Goal: Navigation & Orientation: Find specific page/section

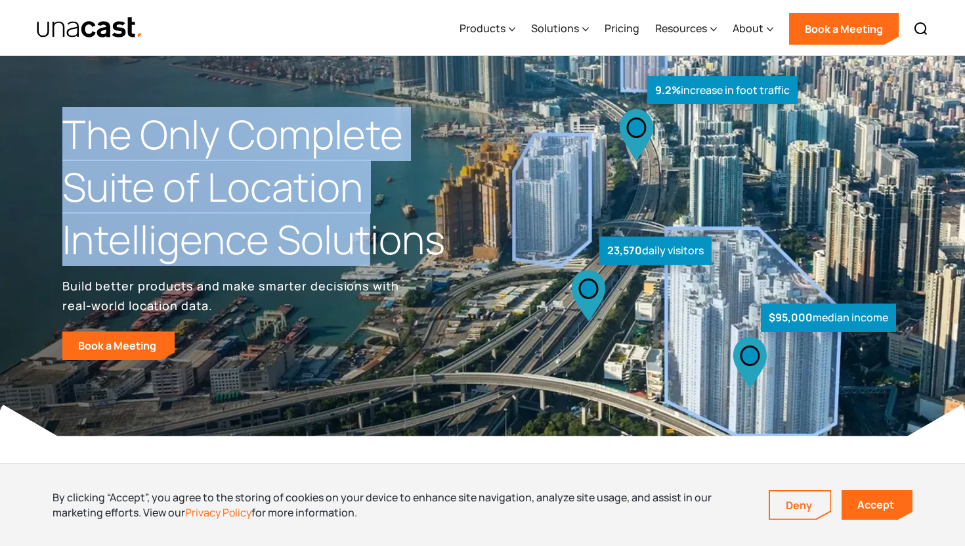
drag, startPoint x: 73, startPoint y: 138, endPoint x: 372, endPoint y: 241, distance: 316.7
click at [372, 241] on h1 "The Only Complete Suite of Location Intelligence Solutions" at bounding box center [272, 186] width 420 height 157
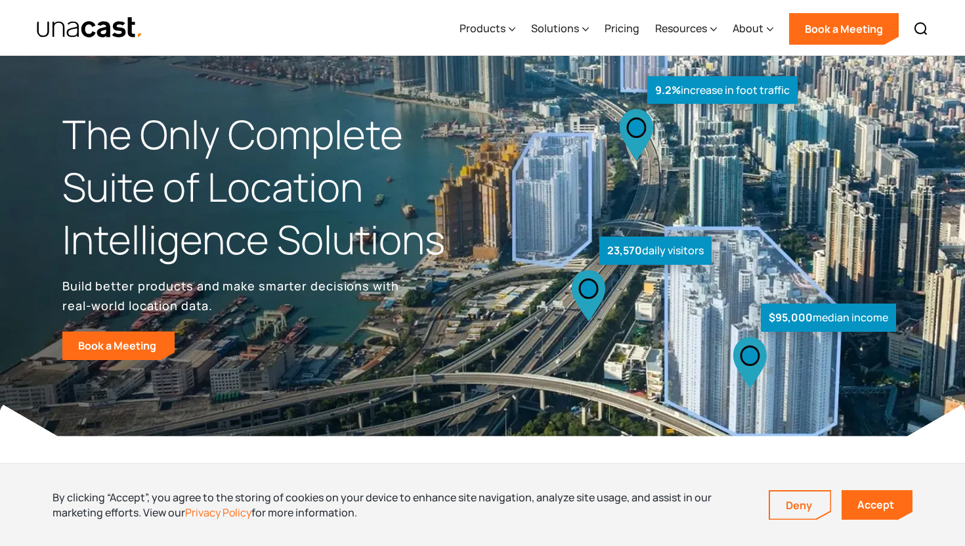
click at [479, 221] on h1 "The Only Complete Suite of Location Intelligence Solutions" at bounding box center [272, 186] width 420 height 157
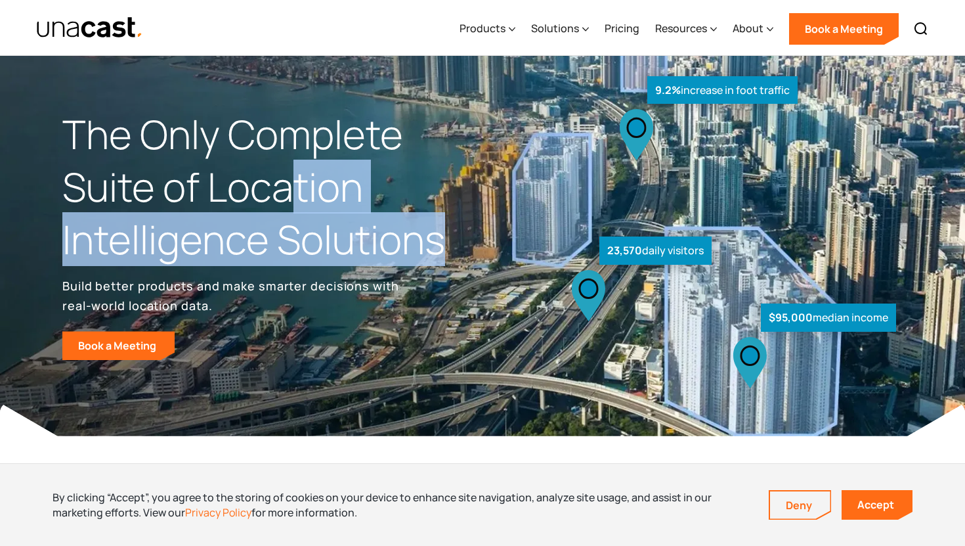
drag, startPoint x: 456, startPoint y: 254, endPoint x: 301, endPoint y: 205, distance: 163.1
click at [301, 205] on h1 "The Only Complete Suite of Location Intelligence Solutions" at bounding box center [272, 186] width 420 height 157
click at [380, 205] on h1 "The Only Complete Suite of Location Intelligence Solutions" at bounding box center [272, 186] width 420 height 157
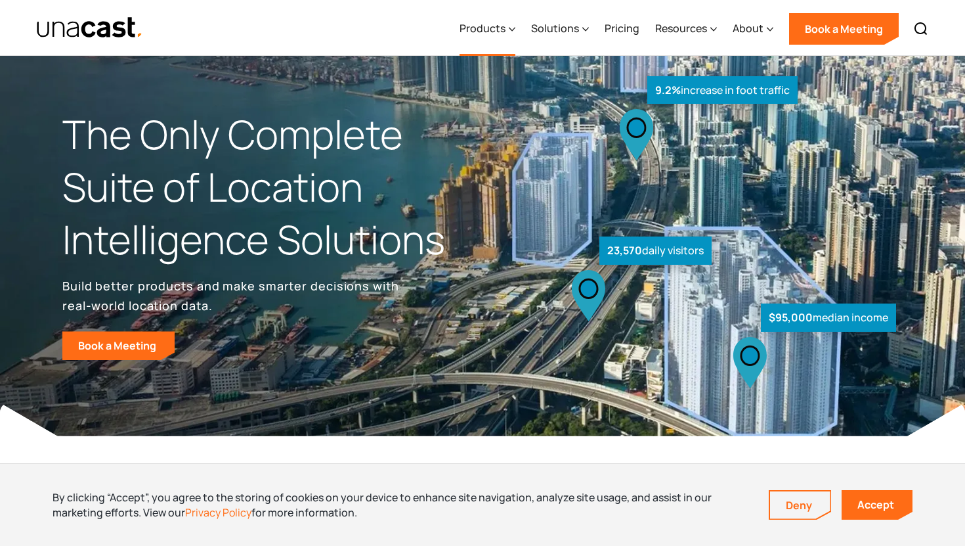
click at [481, 21] on div "Products" at bounding box center [483, 28] width 46 height 16
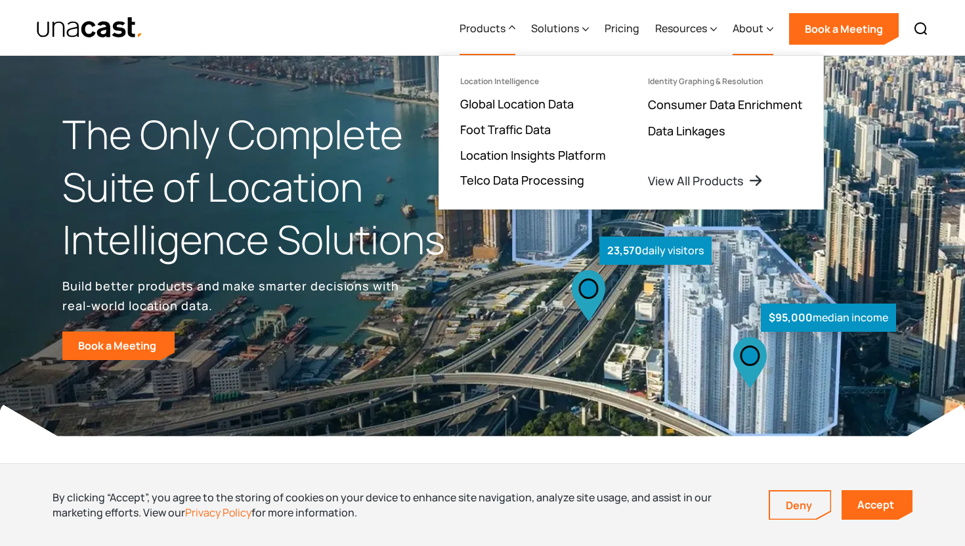
click at [737, 28] on div "About" at bounding box center [748, 28] width 31 height 16
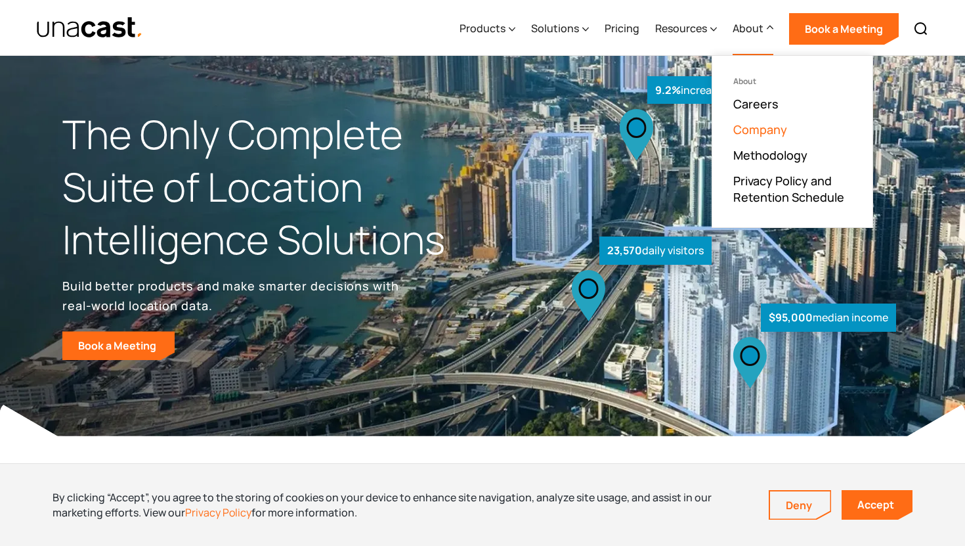
click at [766, 131] on link "Company" at bounding box center [761, 129] width 54 height 16
